Goal: Information Seeking & Learning: Learn about a topic

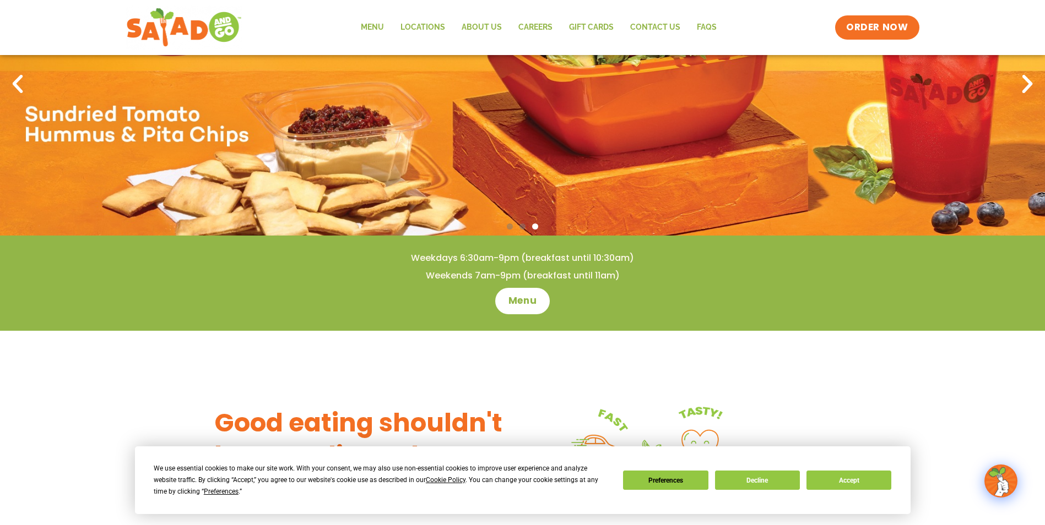
scroll to position [55, 0]
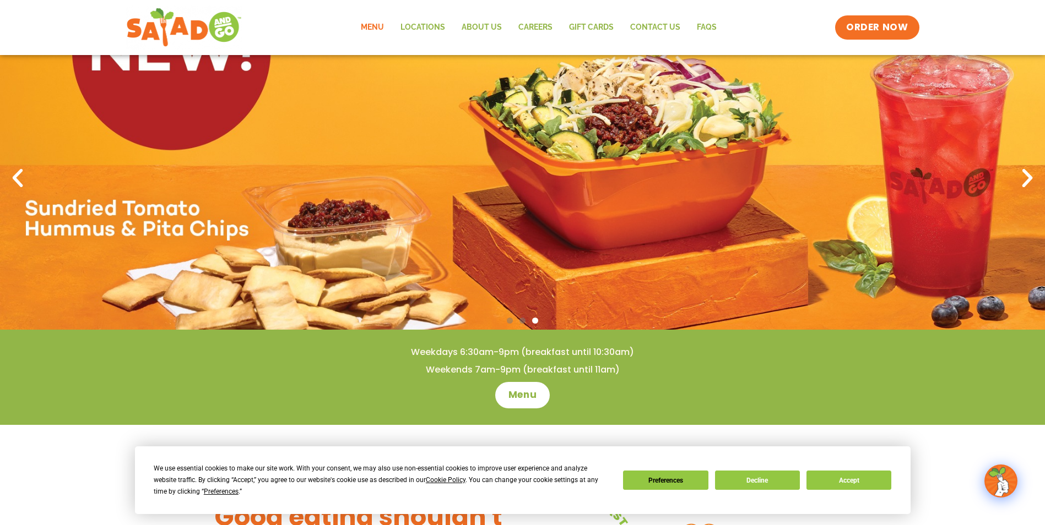
click at [372, 24] on link "Menu" at bounding box center [372, 27] width 40 height 25
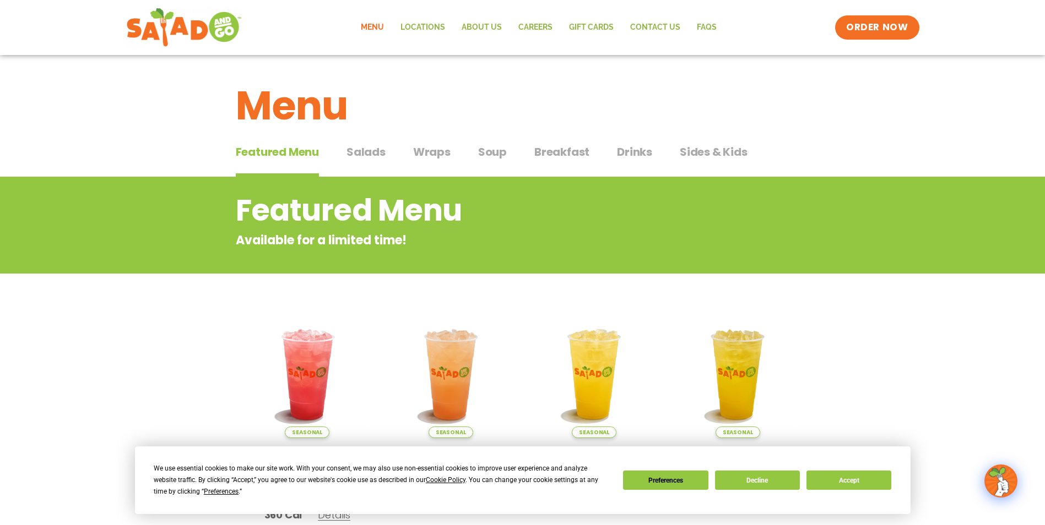
click at [367, 150] on span "Salads" at bounding box center [365, 152] width 39 height 17
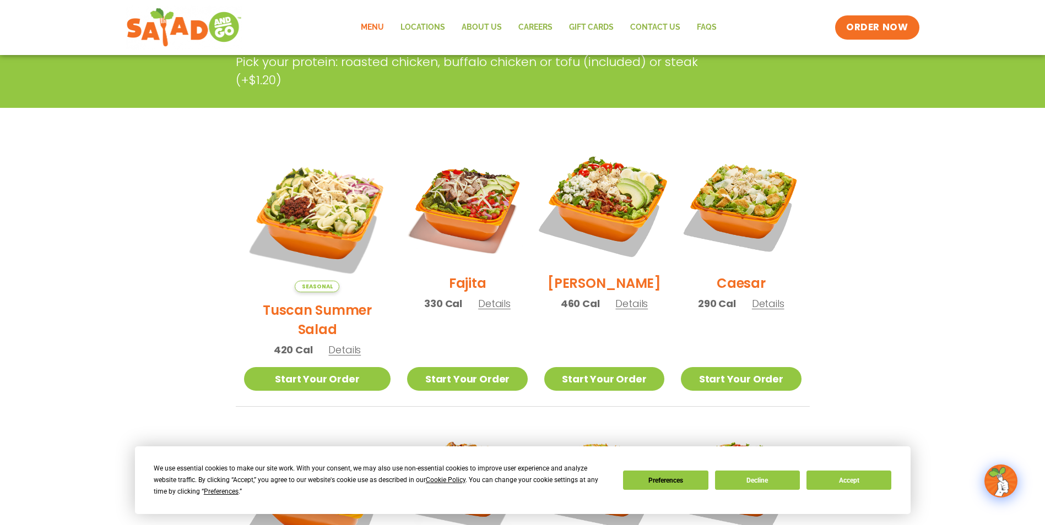
scroll to position [275, 0]
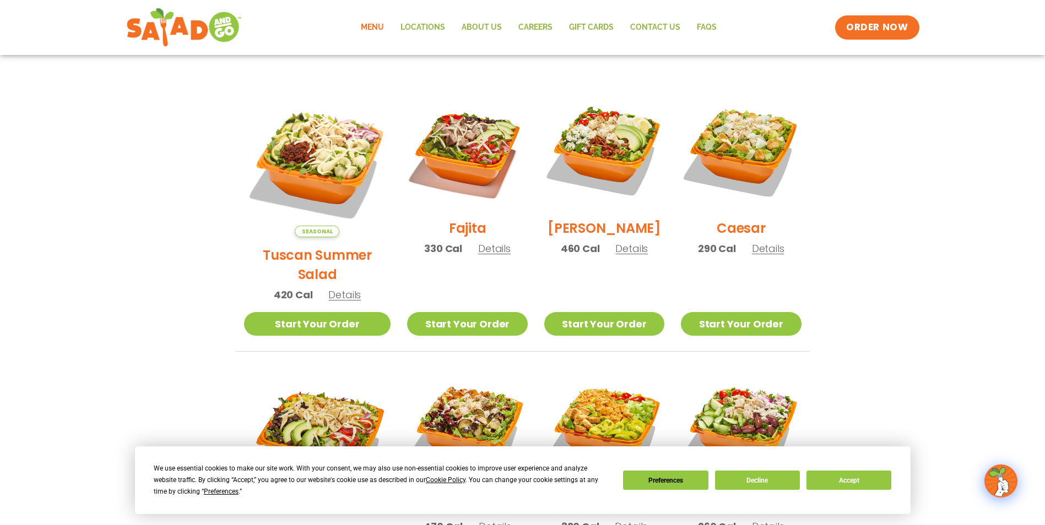
click at [768, 255] on span "Details" at bounding box center [768, 249] width 32 height 14
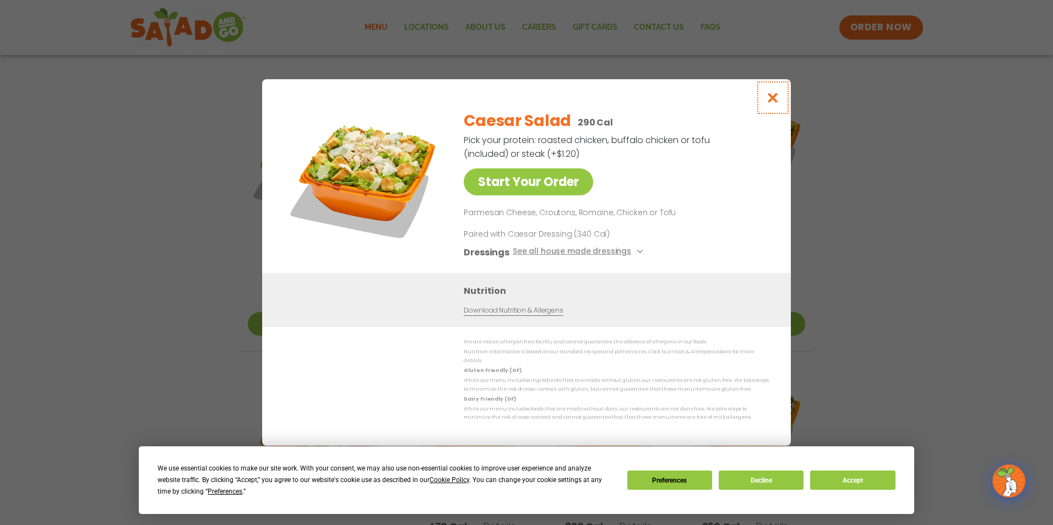
click at [770, 101] on icon "Close modal" at bounding box center [773, 98] width 14 height 12
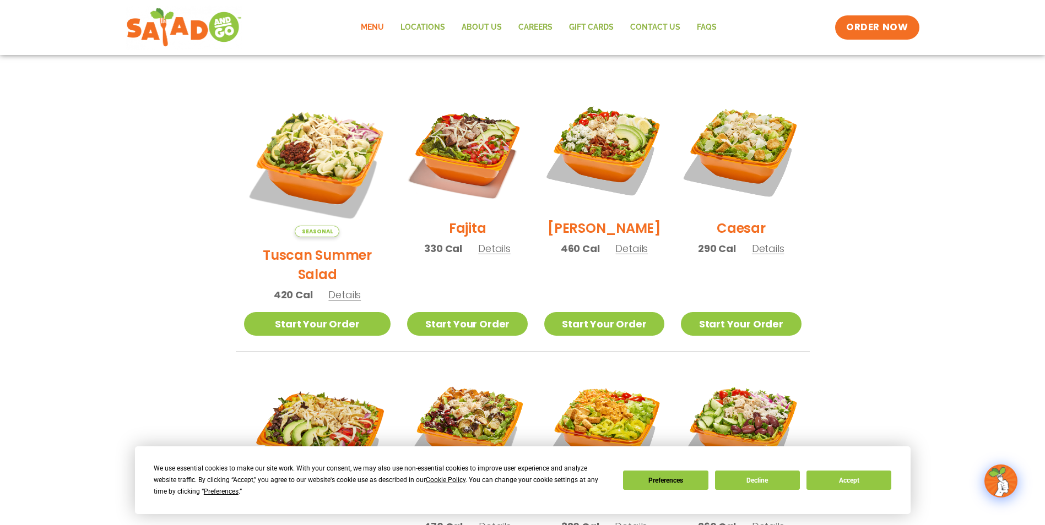
click at [756, 254] on span "Details" at bounding box center [768, 249] width 32 height 14
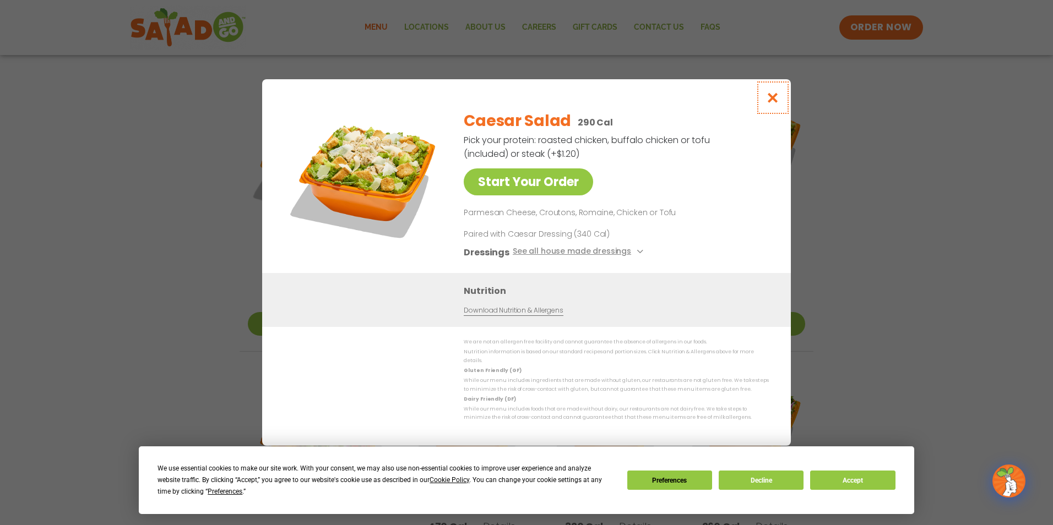
click at [778, 102] on icon "Close modal" at bounding box center [773, 98] width 14 height 12
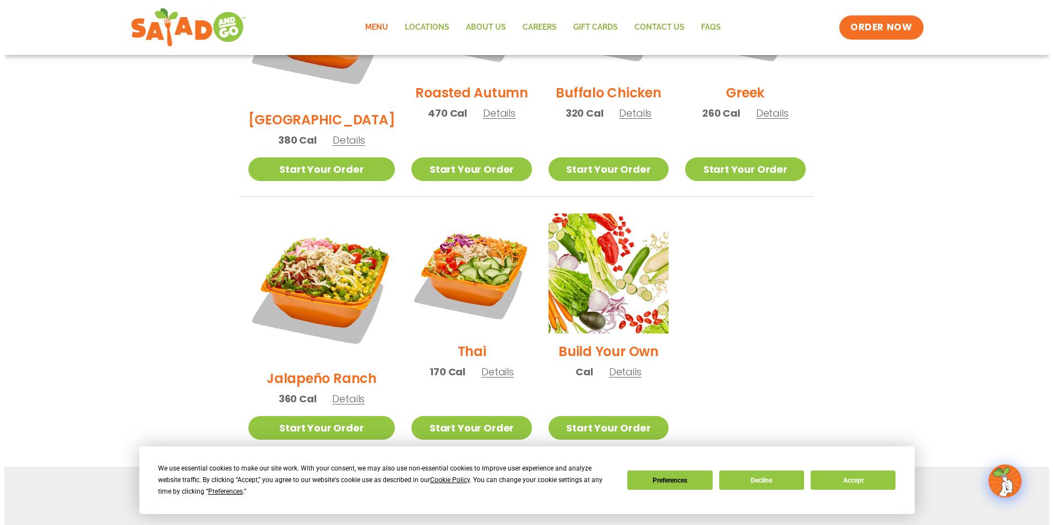
scroll to position [692, 0]
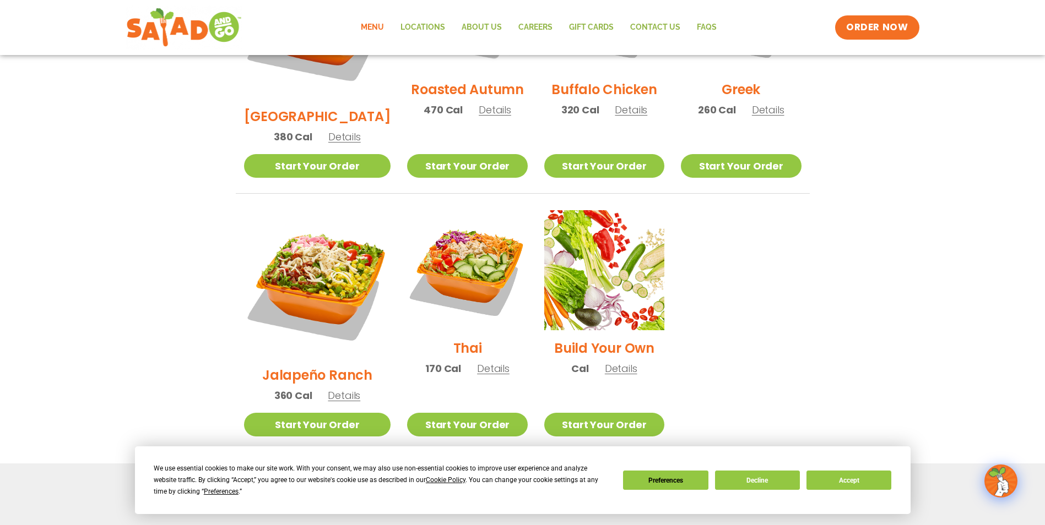
click at [333, 389] on span "Details" at bounding box center [344, 396] width 32 height 14
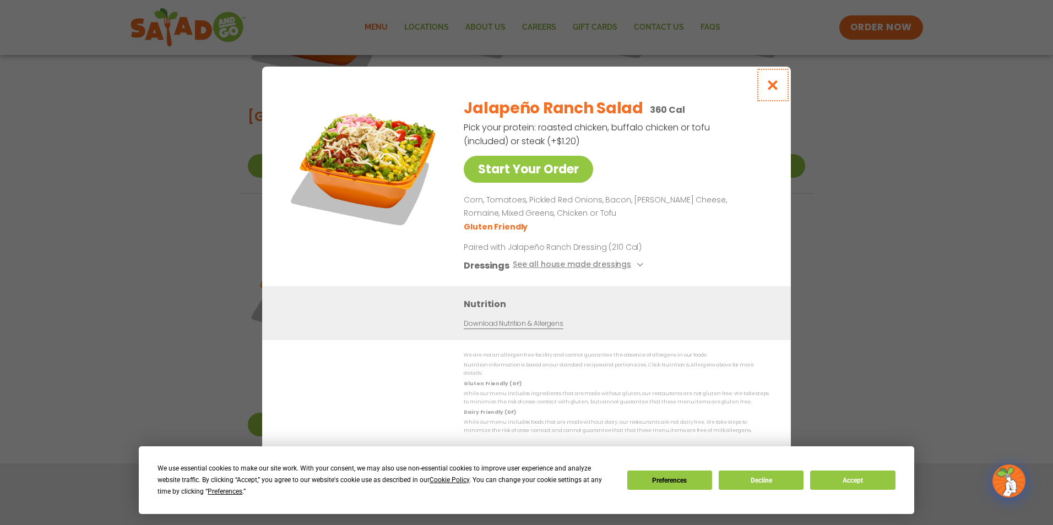
click at [770, 90] on icon "Close modal" at bounding box center [773, 85] width 14 height 12
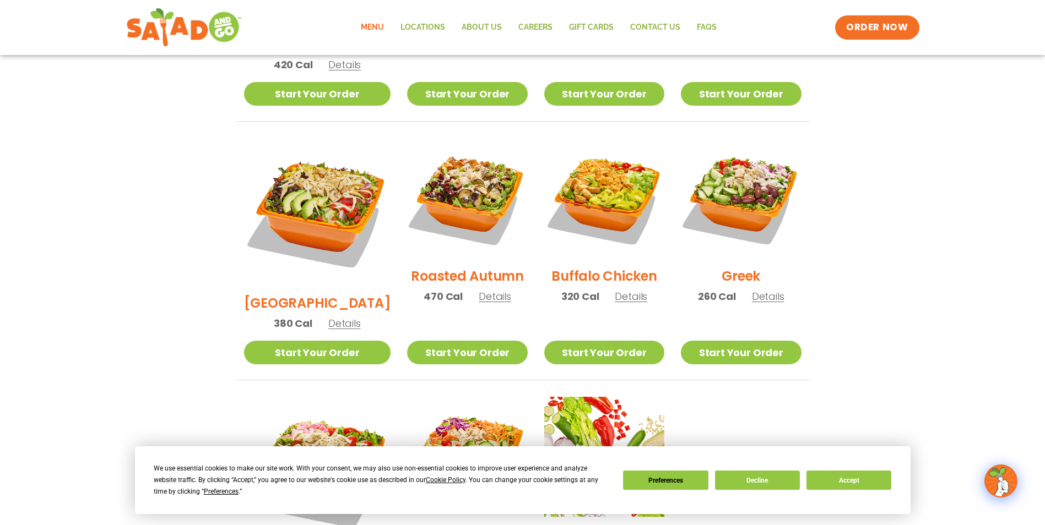
scroll to position [504, 0]
